Goal: Task Accomplishment & Management: Complete application form

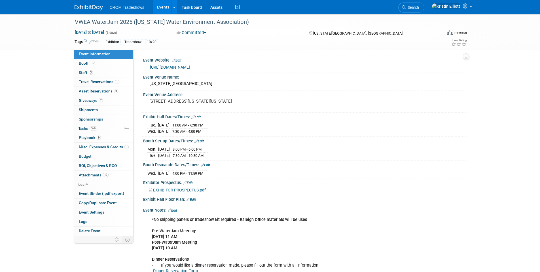
click at [159, 5] on link "Events" at bounding box center [163, 7] width 21 height 14
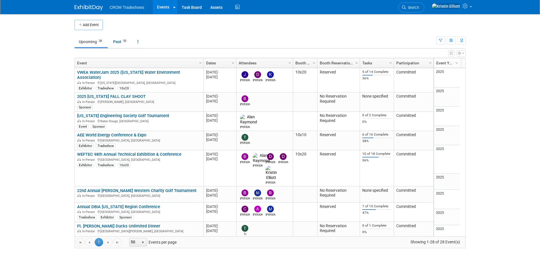
click at [119, 94] on link "2025 [US_STATE] FALL CLAY SHOOT" at bounding box center [111, 96] width 69 height 5
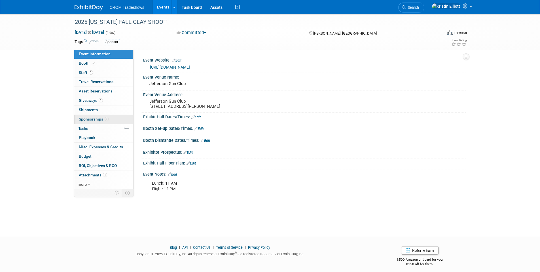
click at [93, 122] on link "1 Sponsorships 1" at bounding box center [103, 119] width 59 height 9
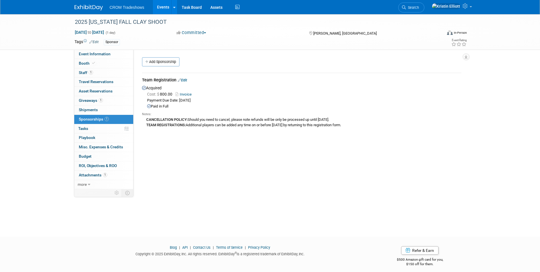
click at [219, 124] on div "CANCELLATION POLICY: Should you need to cancel, please note refunds will be onl…" at bounding box center [302, 122] width 320 height 11
click at [205, 126] on div "CANCELLATION POLICY: Should you need to cancel, please note refunds will be onl…" at bounding box center [302, 122] width 320 height 11
click at [201, 125] on div "CANCELLATION POLICY: Should you need to cancel, please note refunds will be onl…" at bounding box center [302, 122] width 320 height 11
click at [189, 119] on div "CANCELLATION POLICY: Should you need to cancel, please note refunds will be onl…" at bounding box center [302, 122] width 320 height 11
click at [132, 25] on div "2025 [US_STATE] FALL CLAY SHOOT" at bounding box center [253, 22] width 361 height 10
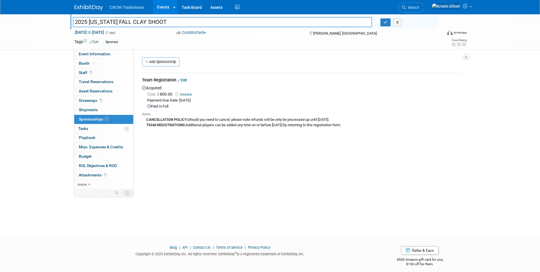
click at [132, 25] on input "2025 [US_STATE] FALL CLAY SHOOT" at bounding box center [222, 22] width 299 height 10
click at [104, 55] on span "Event Information" at bounding box center [95, 54] width 32 height 5
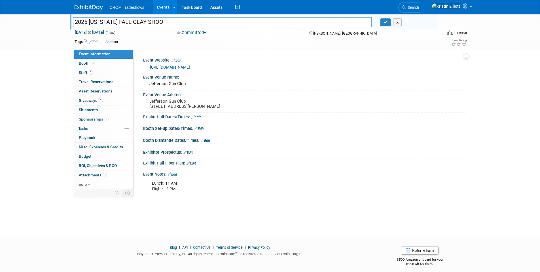
click at [190, 68] on link "[URL][DOMAIN_NAME]" at bounding box center [170, 67] width 40 height 5
click at [176, 176] on link "Edit" at bounding box center [172, 174] width 9 height 4
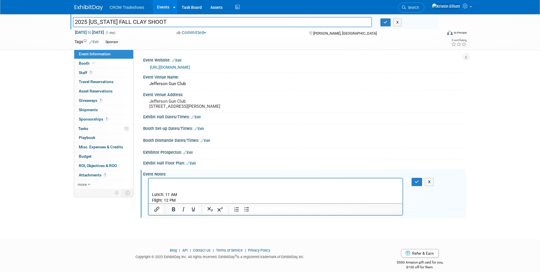
click at [164, 179] on html "Lunch: 11 AM Flight: 12 PM" at bounding box center [275, 190] width 254 height 25
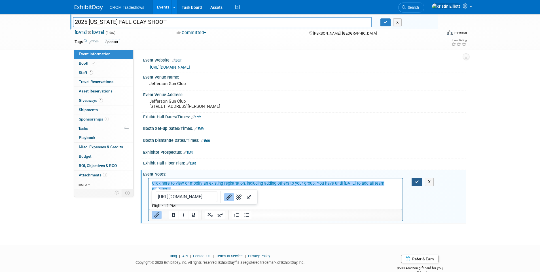
click at [414, 186] on button "button" at bounding box center [417, 182] width 10 height 8
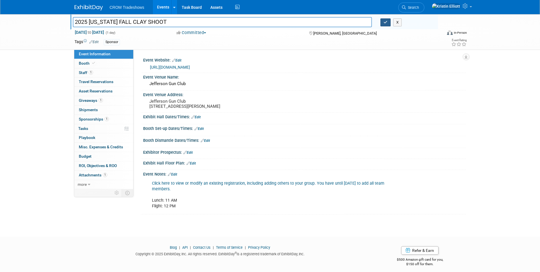
click at [386, 25] on button "button" at bounding box center [386, 22] width 10 height 8
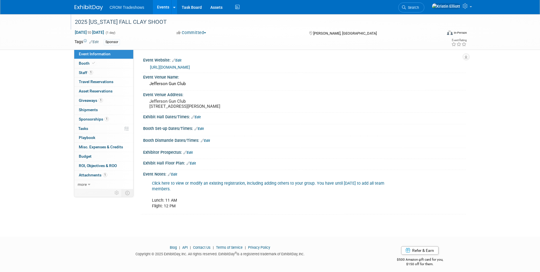
click at [166, 5] on link "Events" at bounding box center [163, 7] width 21 height 14
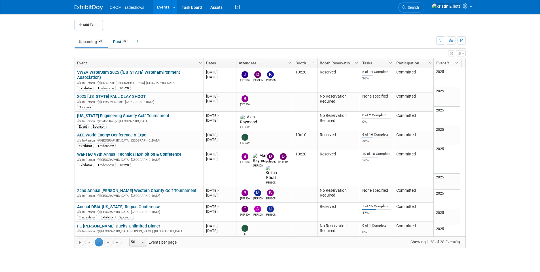
drag, startPoint x: 0, startPoint y: 0, endPoint x: 140, endPoint y: 27, distance: 142.3
click at [140, 27] on td at bounding box center [275, 25] width 344 height 10
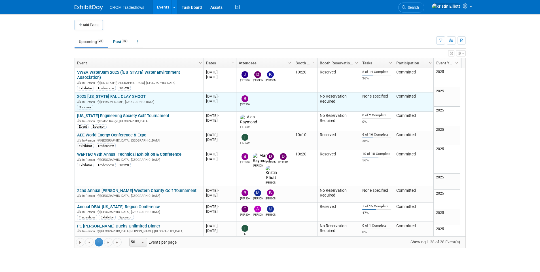
click at [119, 94] on link "2025 [US_STATE] FALL CLAY SHOOT" at bounding box center [111, 96] width 69 height 5
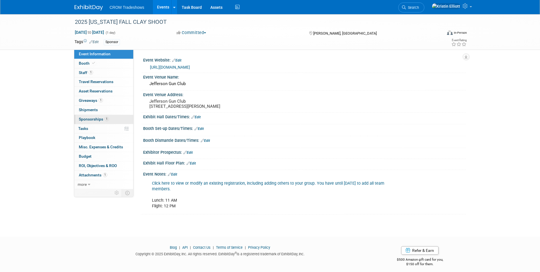
click at [100, 121] on span "Sponsorships 1" at bounding box center [94, 119] width 30 height 5
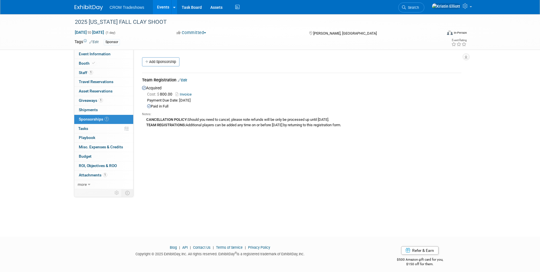
click at [167, 120] on b "CANCELLATION POLICY:" at bounding box center [166, 119] width 41 height 4
click at [189, 95] on link "Invoice" at bounding box center [185, 94] width 18 height 4
click at [159, 119] on b "CANCELLATION POLICY:" at bounding box center [166, 119] width 41 height 4
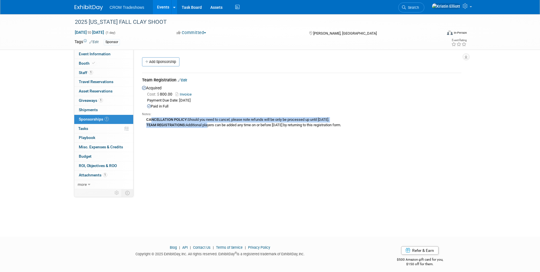
drag, startPoint x: 152, startPoint y: 119, endPoint x: 208, endPoint y: 122, distance: 56.5
click at [208, 122] on div "CANCELLATION POLICY: Should you need to cancel, please note refunds will be onl…" at bounding box center [302, 122] width 320 height 11
click at [199, 129] on div "Notes: CANCELLATION POLICY: Should you need to cancel, please note refunds will…" at bounding box center [302, 119] width 320 height 20
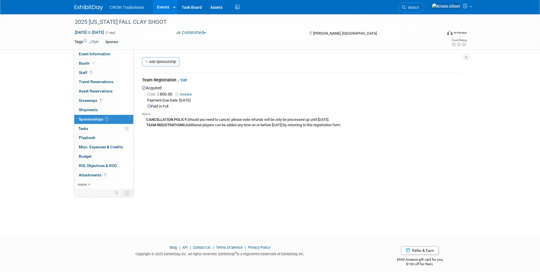
click at [183, 124] on b "TEAM REGISTRATIONS:" at bounding box center [165, 125] width 39 height 4
drag, startPoint x: 188, startPoint y: 119, endPoint x: 217, endPoint y: 119, distance: 28.9
click at [217, 119] on div "CANCELLATION POLICY: Should you need to cancel, please note refunds will be onl…" at bounding box center [302, 122] width 320 height 11
drag, startPoint x: 201, startPoint y: 120, endPoint x: 252, endPoint y: 121, distance: 50.8
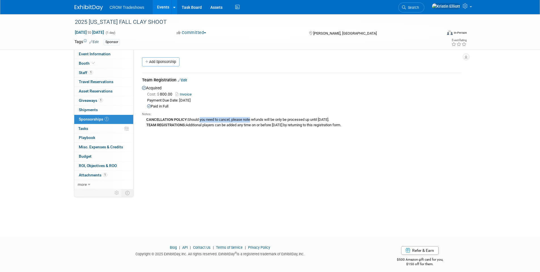
click at [252, 121] on div "CANCELLATION POLICY: Should you need to cancel, please note refunds will be onl…" at bounding box center [302, 122] width 320 height 11
click at [260, 120] on div "CANCELLATION POLICY: Should you need to cancel, please note refunds will be onl…" at bounding box center [302, 122] width 320 height 11
drag, startPoint x: 254, startPoint y: 121, endPoint x: 333, endPoint y: 116, distance: 79.2
click at [324, 117] on div "CANCELLATION POLICY: Should you need to cancel, please note refunds will be onl…" at bounding box center [302, 122] width 320 height 11
click at [221, 147] on div "Event Website: Edit https://kytnwpc.swoogo.com/25ClayShootFall Event Venue Name…" at bounding box center [300, 119] width 332 height 139
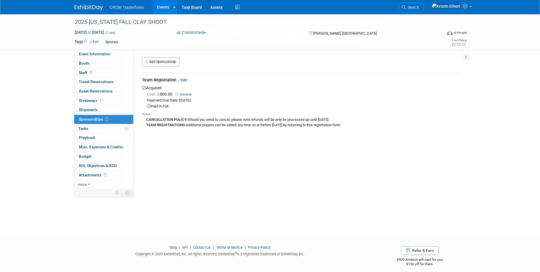
click at [208, 122] on div "CANCELLATION POLICY: Should you need to cancel, please note refunds will be onl…" at bounding box center [302, 122] width 320 height 11
click at [195, 118] on div "CANCELLATION POLICY: Should you need to cancel, please note refunds will be onl…" at bounding box center [302, 122] width 320 height 11
click at [191, 119] on div "CANCELLATION POLICY: Should you need to cancel, please note refunds will be onl…" at bounding box center [302, 122] width 320 height 11
drag, startPoint x: 189, startPoint y: 120, endPoint x: 200, endPoint y: 119, distance: 10.8
click at [200, 119] on div "CANCELLATION POLICY: Should you need to cancel, please note refunds will be onl…" at bounding box center [302, 122] width 320 height 11
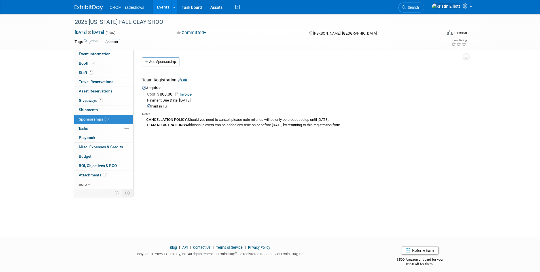
click at [202, 119] on div "CANCELLATION POLICY: Should you need to cancel, please note refunds will be onl…" at bounding box center [302, 122] width 320 height 11
click at [193, 123] on div "CANCELLATION POLICY: Should you need to cancel, please note refunds will be onl…" at bounding box center [302, 122] width 320 height 11
click at [198, 124] on div "CANCELLATION POLICY: Should you need to cancel, please note refunds will be onl…" at bounding box center [302, 122] width 320 height 11
click at [194, 120] on div "CANCELLATION POLICY: Should you need to cancel, please note refunds will be onl…" at bounding box center [302, 122] width 320 height 11
click at [187, 124] on div "CANCELLATION POLICY: Should you need to cancel, please note refunds will be onl…" at bounding box center [302, 122] width 320 height 11
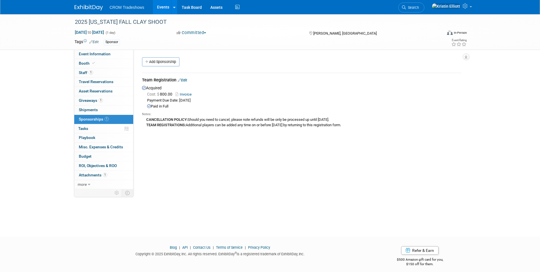
click at [187, 124] on div "CANCELLATION POLICY: Should you need to cancel, please note refunds will be onl…" at bounding box center [302, 122] width 320 height 11
click at [188, 119] on b "CANCELLATION POLICY:" at bounding box center [166, 119] width 41 height 4
click at [188, 123] on div "CANCELLATION POLICY: Should you need to cancel, please note refunds will be onl…" at bounding box center [302, 122] width 320 height 11
click at [198, 119] on div "CANCELLATION POLICY: Should you need to cancel, please note refunds will be onl…" at bounding box center [302, 122] width 320 height 11
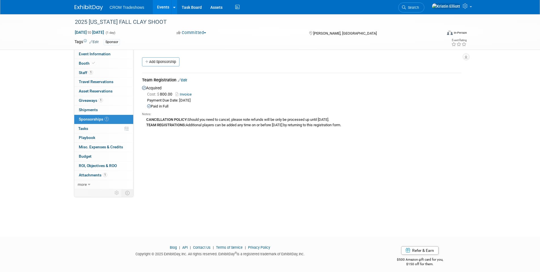
click at [196, 120] on div "CANCELLATION POLICY: Should you need to cancel, please note refunds will be onl…" at bounding box center [302, 122] width 320 height 11
click at [235, 175] on div "Event Website: Edit https://kytnwpc.swoogo.com/25ClayShootFall Event Venue Name…" at bounding box center [300, 119] width 332 height 139
click at [165, 8] on link "Events" at bounding box center [163, 7] width 21 height 14
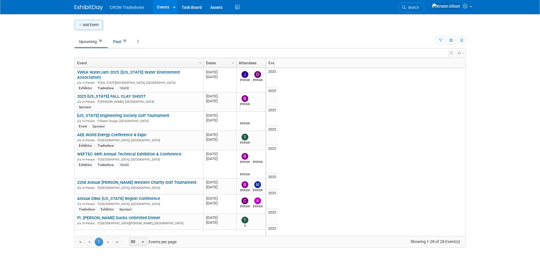
click at [93, 26] on button "Add Event" at bounding box center [89, 25] width 28 height 10
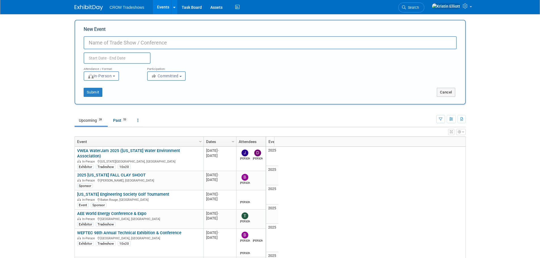
click at [166, 45] on input "New Event" at bounding box center [270, 42] width 373 height 13
paste input "[US_STATE] Rural Water Association - Fall Conference"
type input "[US_STATE] Rural Water Association - Fall Conference"
click at [102, 58] on input "text" at bounding box center [117, 57] width 67 height 11
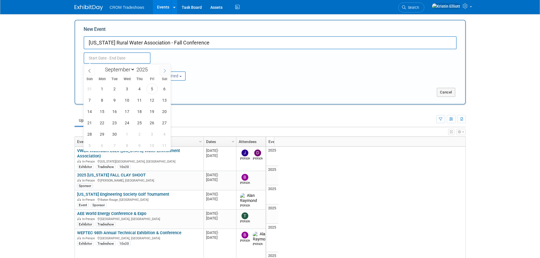
click at [163, 70] on icon at bounding box center [165, 71] width 4 height 4
select select "9"
click at [103, 135] on span "27" at bounding box center [102, 134] width 11 height 11
click at [130, 136] on span "29" at bounding box center [127, 134] width 11 height 11
type input "[DATE] to [DATE]"
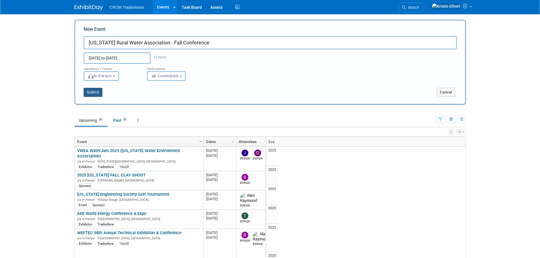
click at [87, 94] on button "Submit" at bounding box center [93, 92] width 19 height 9
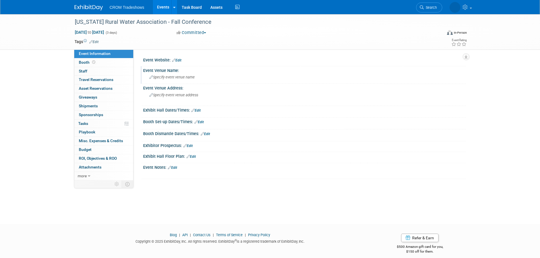
click at [173, 78] on span "Specify event venue name" at bounding box center [171, 77] width 45 height 4
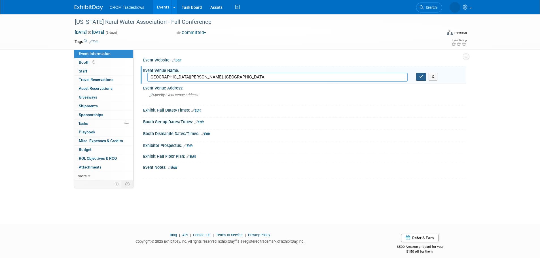
type input "[GEOGRAPHIC_DATA][PERSON_NAME], [GEOGRAPHIC_DATA]"
click at [418, 78] on button "button" at bounding box center [421, 77] width 10 height 8
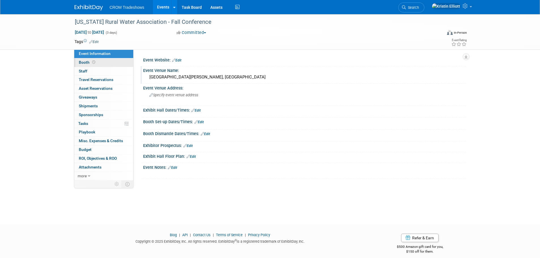
click at [90, 65] on link "Booth" at bounding box center [103, 62] width 59 height 9
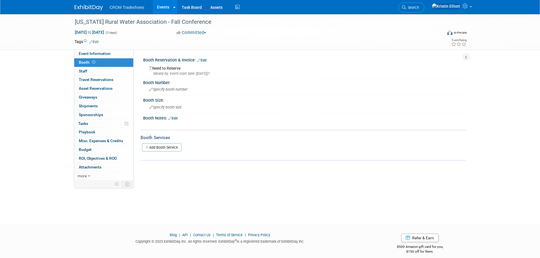
click at [203, 58] on link "Edit" at bounding box center [201, 60] width 9 height 4
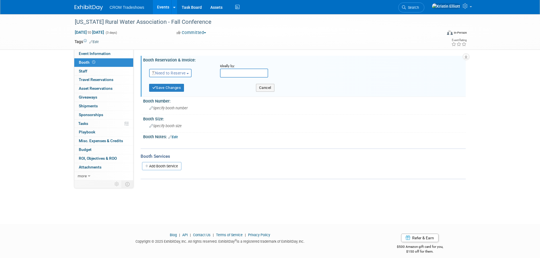
click at [186, 73] on span "Need to Reserve" at bounding box center [169, 73] width 34 height 5
click at [177, 99] on link "No Reservation Required" at bounding box center [179, 99] width 61 height 8
click at [183, 86] on button "Save Changes" at bounding box center [166, 88] width 35 height 8
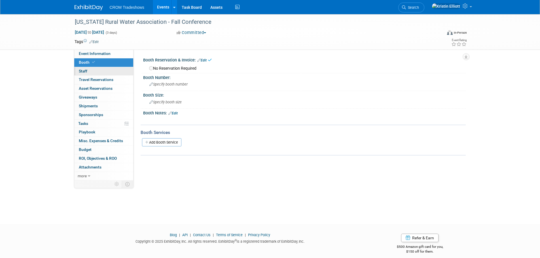
click at [111, 74] on link "0 Staff 0" at bounding box center [103, 71] width 59 height 9
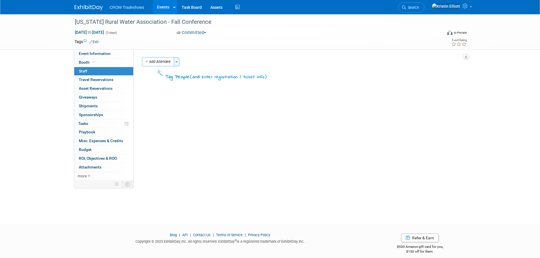
click at [178, 63] on button "Toggle Dropdown" at bounding box center [177, 61] width 6 height 9
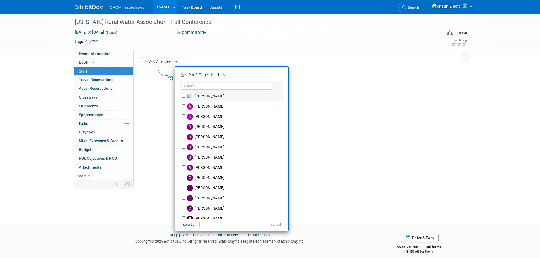
click at [196, 98] on label "Alan Raymond" at bounding box center [235, 96] width 100 height 10
click at [185, 98] on input "Alan Raymond" at bounding box center [184, 96] width 4 height 4
checkbox input "true"
click at [270, 76] on button "Apply" at bounding box center [273, 75] width 17 height 8
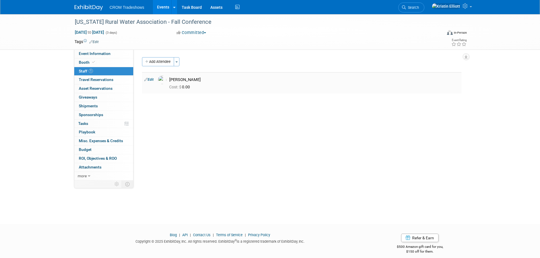
click at [153, 80] on link "Edit" at bounding box center [148, 80] width 9 height 4
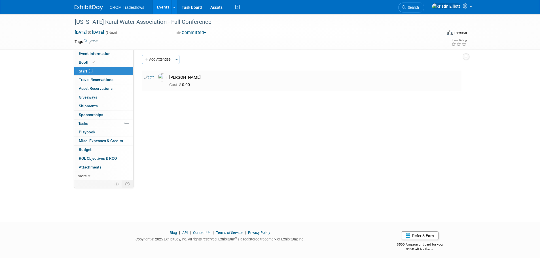
select select "7145d887-a41e-4d70-bf4d-c0d7c7365382"
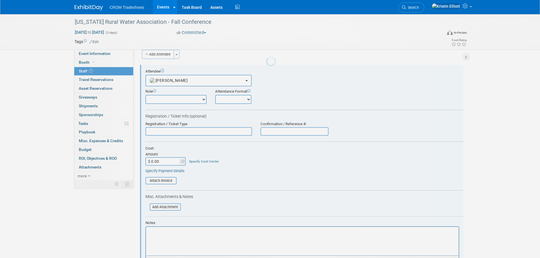
scroll to position [8, 0]
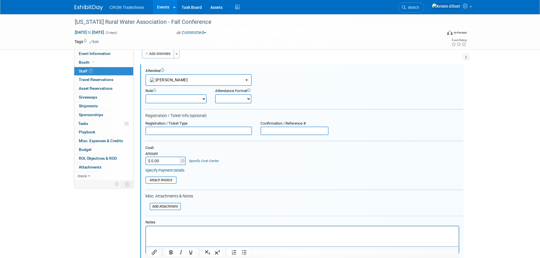
click at [194, 98] on select "Demonstrator Host Planner Presenter Sales Representative Set-up/Dismantle Crew …" at bounding box center [175, 98] width 61 height 9
click at [225, 93] on div "Attendance Format" at bounding box center [251, 91] width 73 height 5
click at [226, 96] on select "Onsite Remote" at bounding box center [233, 98] width 36 height 9
click at [174, 96] on select "Demonstrator Host Planner Presenter Sales Representative Set-up/Dismantle Crew …" at bounding box center [175, 98] width 61 height 9
select select "5"
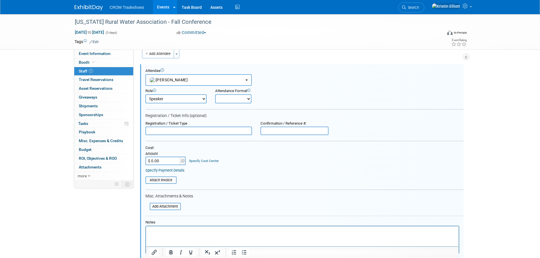
click at [145, 94] on select "Demonstrator Host Planner Presenter Sales Representative Set-up/Dismantle Crew …" at bounding box center [175, 98] width 61 height 9
click at [244, 98] on select "Onsite Remote" at bounding box center [233, 98] width 36 height 9
select select "1"
click at [215, 94] on select "Onsite Remote" at bounding box center [233, 98] width 36 height 9
click at [168, 132] on input "text" at bounding box center [198, 131] width 107 height 9
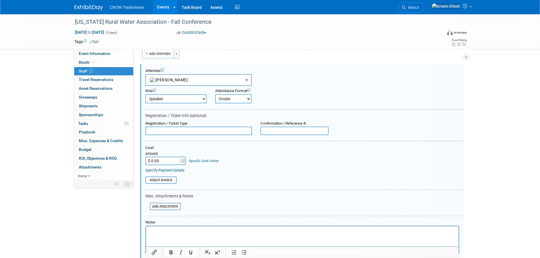
paste input "First Attendee - Member - Non-Exhibitors"
type input "First Attendee - Member - Non-Exhibitors"
click at [164, 164] on input "$ 0.00" at bounding box center [162, 161] width 35 height 9
type input "$ 380.00"
click at [228, 182] on table "Attach Invoice" at bounding box center [304, 180] width 318 height 7
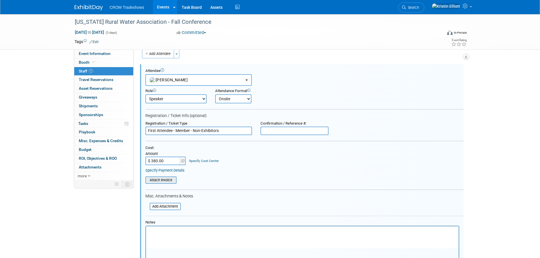
click at [171, 181] on input "file" at bounding box center [142, 180] width 67 height 6
click at [164, 183] on input "file" at bounding box center [142, 180] width 67 height 6
click at [158, 182] on input "file" at bounding box center [142, 180] width 67 height 6
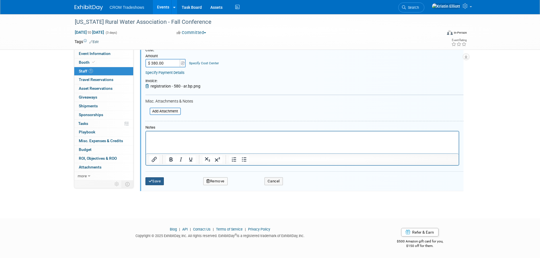
click at [153, 181] on button "Save" at bounding box center [154, 181] width 19 height 8
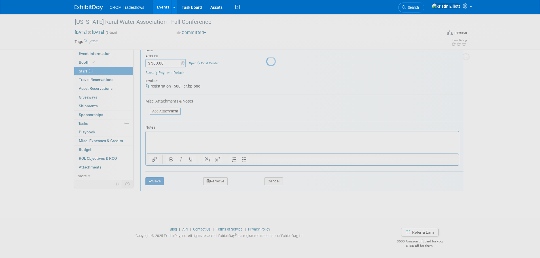
scroll to position [6, 0]
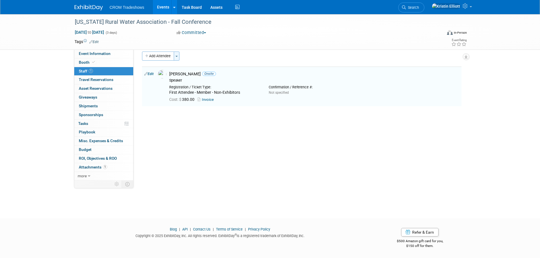
click at [176, 54] on button "Toggle Dropdown" at bounding box center [177, 56] width 6 height 9
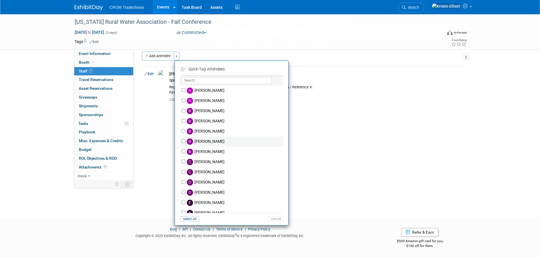
click at [202, 143] on label "[PERSON_NAME]" at bounding box center [235, 142] width 100 height 10
click at [185, 143] on input "[PERSON_NAME]" at bounding box center [184, 141] width 4 height 4
checkbox input "true"
click at [278, 72] on button "Apply" at bounding box center [273, 69] width 17 height 8
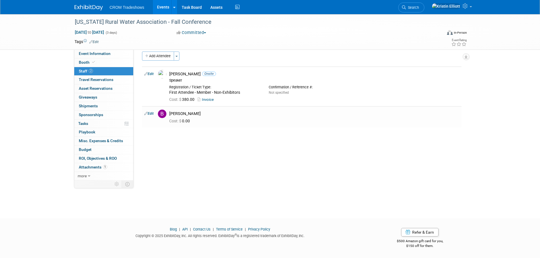
click at [152, 114] on link "Edit" at bounding box center [148, 114] width 9 height 4
select select "75d8c838-71d6-4e61-942b-c345305522ac"
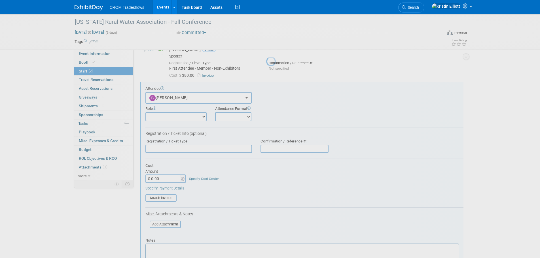
scroll to position [48, 0]
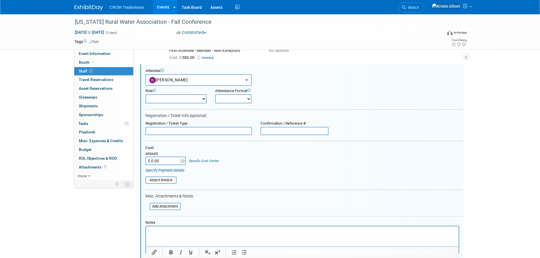
click at [179, 94] on div "Role Demonstrator Host Planner Presenter Sales Representative" at bounding box center [176, 96] width 70 height 15
click at [178, 98] on select "Demonstrator Host Planner Presenter Sales Representative Set-up/Dismantle Crew …" at bounding box center [175, 98] width 61 height 9
select select "5"
click at [145, 94] on select "Demonstrator Host Planner Presenter Sales Representative Set-up/Dismantle Crew …" at bounding box center [175, 98] width 61 height 9
click at [241, 98] on select "Onsite Remote" at bounding box center [233, 98] width 36 height 9
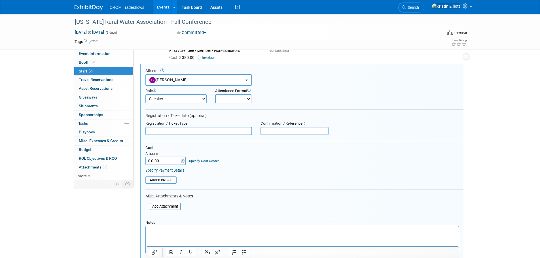
select select "2"
click at [215, 94] on select "Onsite Remote" at bounding box center [233, 98] width 36 height 9
click at [237, 98] on select "Onsite Remote" at bounding box center [233, 98] width 36 height 9
click at [215, 94] on select "Onsite Remote" at bounding box center [233, 98] width 36 height 9
click at [237, 99] on select "Onsite Remote" at bounding box center [233, 98] width 36 height 9
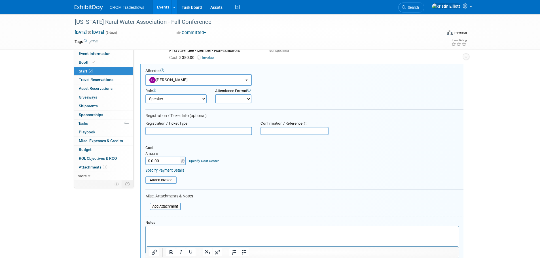
select select "1"
click at [215, 94] on select "Onsite Remote" at bounding box center [233, 98] width 36 height 9
click at [221, 132] on input "text" at bounding box center [198, 131] width 107 height 9
paste input "Additional Attendee - Member - Non-Exhibitors"
type input "Additional Attendee - Member - Non-Exhibitors"
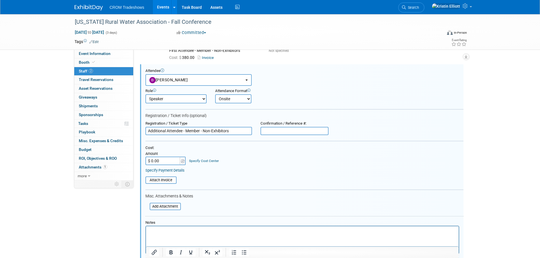
click at [161, 153] on div "Amount" at bounding box center [165, 154] width 41 height 5
click at [160, 162] on input "$ 0.00" at bounding box center [162, 161] width 35 height 9
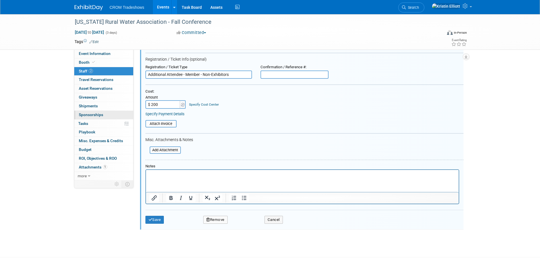
scroll to position [104, 0]
type input "$ 200.00"
click at [167, 124] on input "file" at bounding box center [142, 124] width 67 height 6
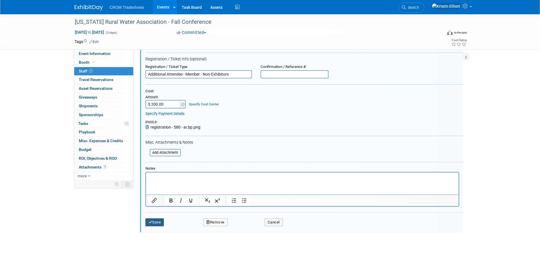
click at [150, 224] on icon "submit" at bounding box center [151, 223] width 4 height 4
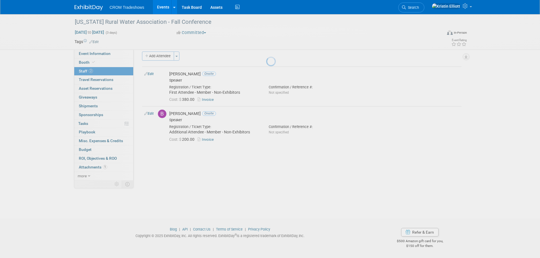
scroll to position [6, 0]
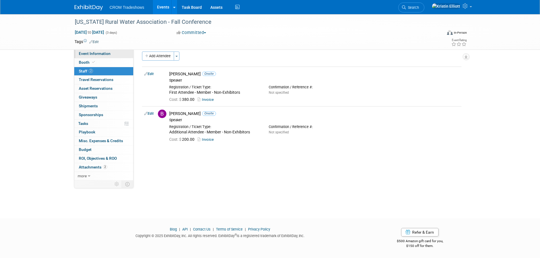
click at [98, 52] on span "Event Information" at bounding box center [95, 53] width 32 height 5
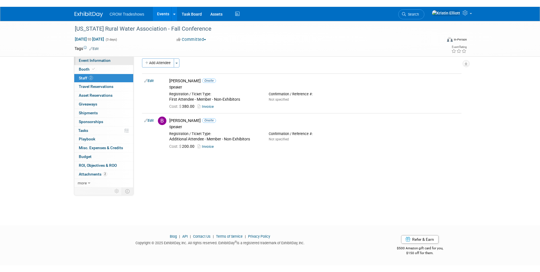
scroll to position [0, 0]
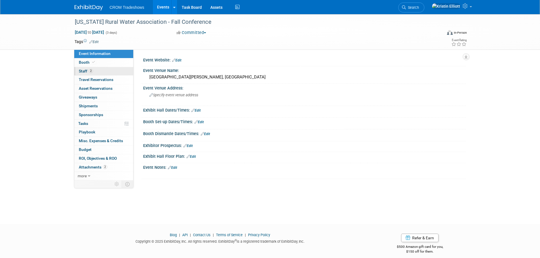
click at [90, 69] on link "2 Staff 2" at bounding box center [103, 71] width 59 height 9
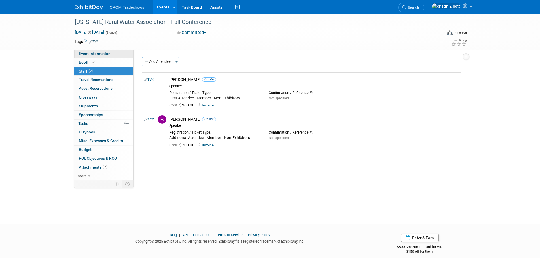
click at [95, 54] on span "Event Information" at bounding box center [95, 53] width 32 height 5
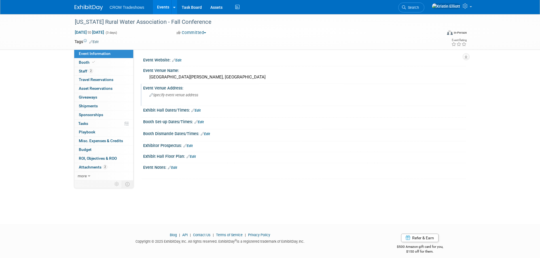
click at [178, 97] on span "Specify event venue address" at bounding box center [173, 95] width 49 height 4
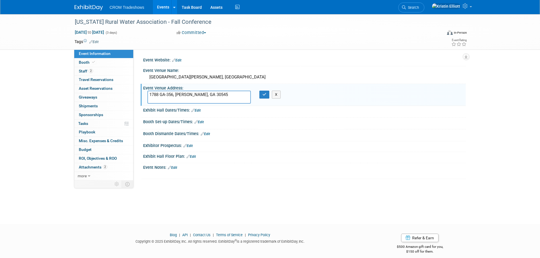
click at [172, 100] on textarea "1788 GA-356, Helen, GA 30545" at bounding box center [198, 97] width 103 height 13
click at [166, 102] on textarea "1788 GA-356, Helen, GA 30545" at bounding box center [198, 97] width 103 height 13
type textarea "1788 GA-356, Helen, GA 30545"
click at [263, 97] on button "button" at bounding box center [264, 95] width 10 height 8
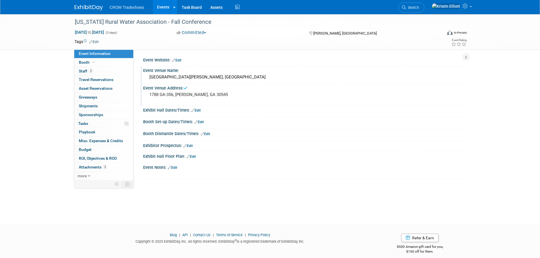
click at [217, 78] on div "Unicoi State Park & Lodge Helen, GA" at bounding box center [304, 77] width 314 height 9
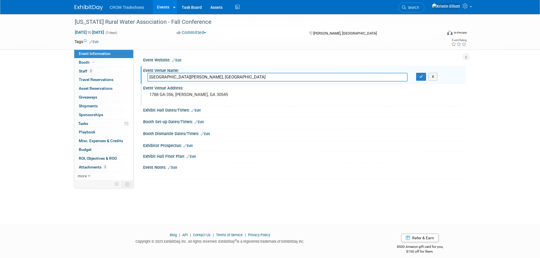
drag, startPoint x: 236, startPoint y: 78, endPoint x: 198, endPoint y: 76, distance: 37.2
click at [198, 76] on input "Unicoi State Park & Lodge Helen, GA" at bounding box center [277, 77] width 260 height 9
type input "Unicoi State Park & Lodge"
click at [420, 78] on icon "button" at bounding box center [421, 77] width 4 height 4
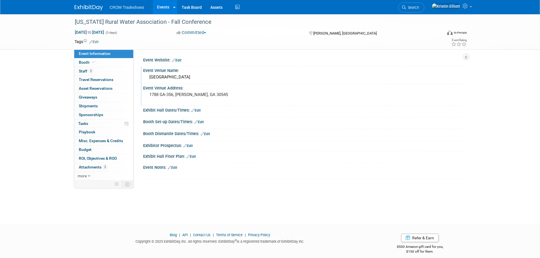
click at [181, 59] on link "Edit" at bounding box center [176, 60] width 9 height 4
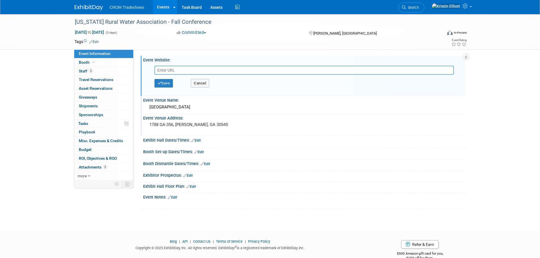
click at [184, 72] on input "text" at bounding box center [304, 70] width 299 height 9
type input "https://www.grwa.org/events.cfm?id=4511"
click at [168, 83] on button "Save" at bounding box center [164, 83] width 19 height 9
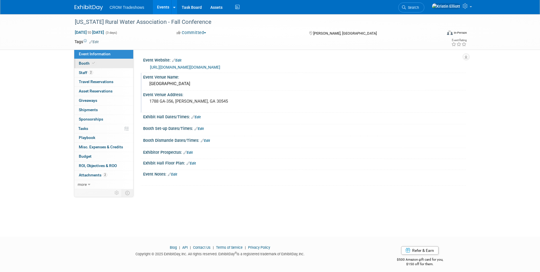
click at [96, 66] on link "Booth" at bounding box center [103, 63] width 59 height 9
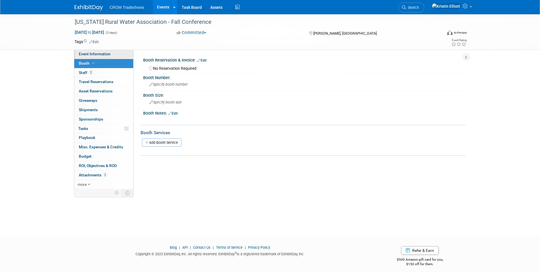
click at [105, 54] on span "Event Information" at bounding box center [95, 54] width 32 height 5
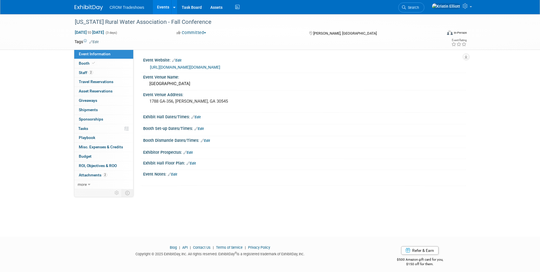
click at [177, 172] on link "Edit" at bounding box center [172, 174] width 9 height 4
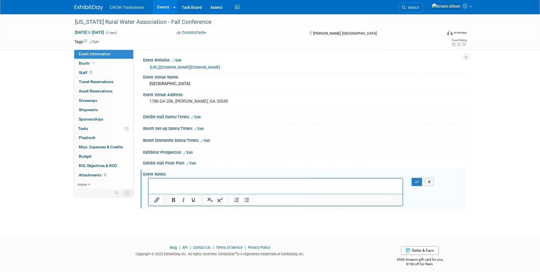
click at [174, 179] on html at bounding box center [275, 182] width 254 height 8
click at [174, 183] on p "Rich Text Area. Press ALT-0 for help." at bounding box center [276, 184] width 248 height 6
click at [416, 180] on icon "button" at bounding box center [417, 182] width 4 height 4
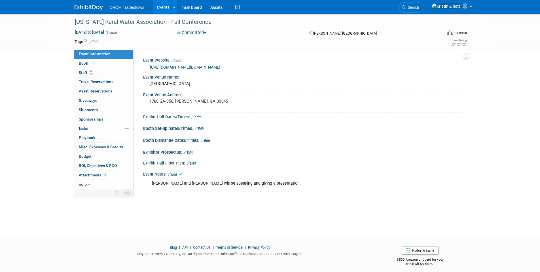
click at [96, 41] on link "Edit" at bounding box center [93, 42] width 9 height 4
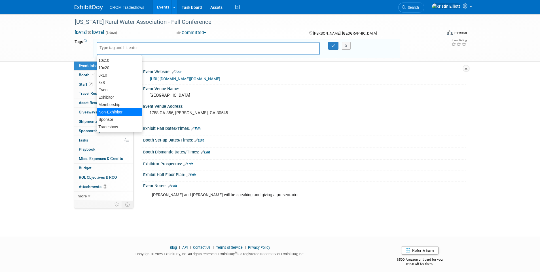
click at [119, 112] on div "Non-Exhibitor" at bounding box center [120, 112] width 46 height 8
type input "Non-Exhibitor"
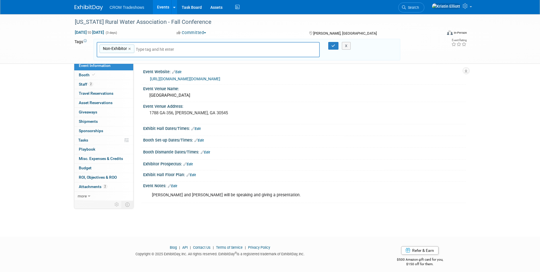
click at [140, 47] on input "text" at bounding box center [175, 49] width 79 height 6
click at [140, 50] on input "text" at bounding box center [175, 49] width 79 height 6
click at [139, 49] on input "text" at bounding box center [175, 49] width 79 height 6
click at [156, 47] on input "text" at bounding box center [175, 49] width 79 height 6
type input "w"
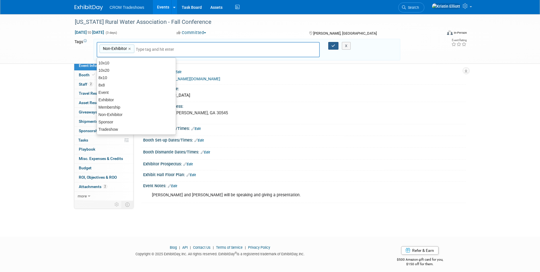
click at [329, 44] on button "button" at bounding box center [333, 46] width 10 height 8
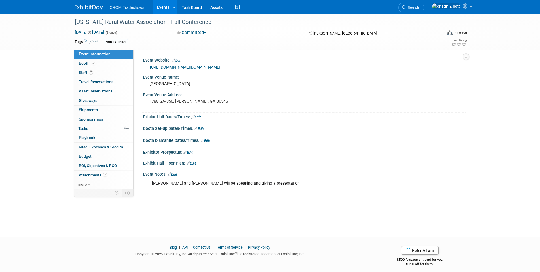
click at [108, 54] on span "Event Information" at bounding box center [95, 54] width 32 height 5
click at [95, 41] on link "Edit" at bounding box center [93, 42] width 9 height 4
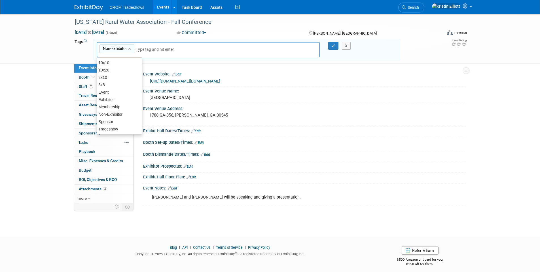
click at [144, 47] on input "text" at bounding box center [158, 49] width 45 height 6
type input "Presenting"
click at [332, 46] on icon "button" at bounding box center [333, 46] width 4 height 4
type input "Non-Exhibitor,Presenting"
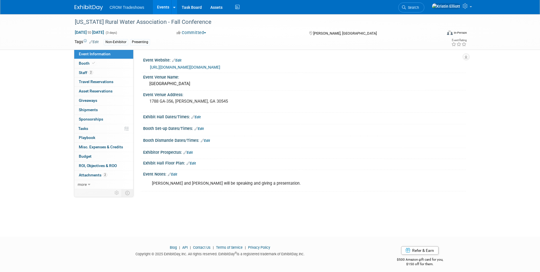
click at [160, 7] on link "Events" at bounding box center [163, 7] width 21 height 14
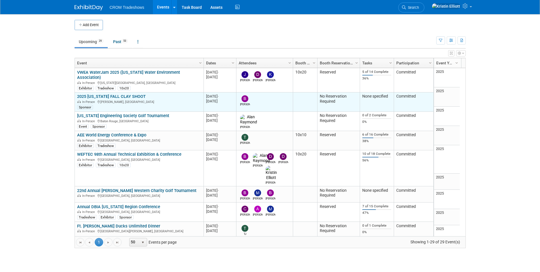
click at [132, 94] on link "2025 [US_STATE] FALL CLAY SHOOT" at bounding box center [111, 96] width 69 height 5
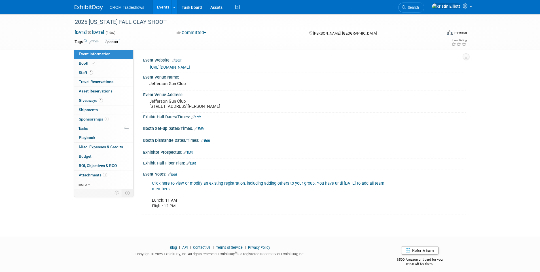
click at [164, 189] on link "Click here to view or modify an existing registration, including adding others …" at bounding box center [268, 186] width 232 height 10
